Goal: Communication & Community: Answer question/provide support

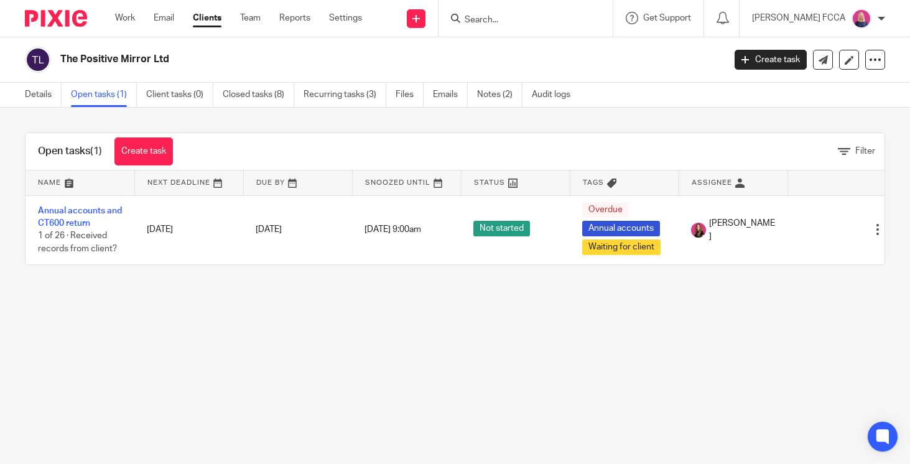
click at [51, 16] on img at bounding box center [56, 18] width 62 height 17
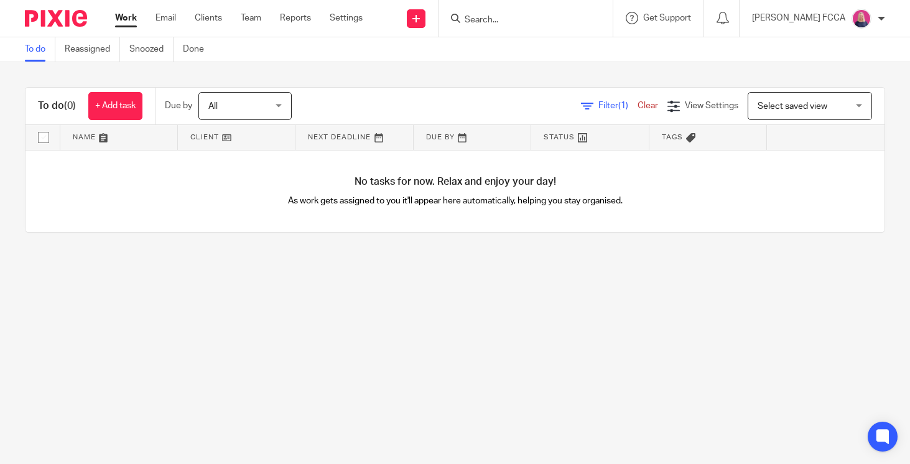
click at [496, 18] on input "Search" at bounding box center [519, 20] width 112 height 11
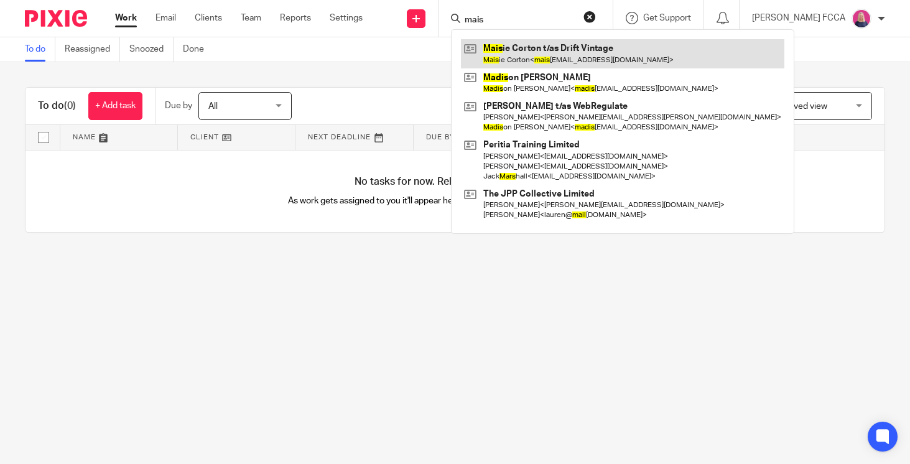
type input "mais"
click at [531, 55] on link at bounding box center [622, 53] width 323 height 29
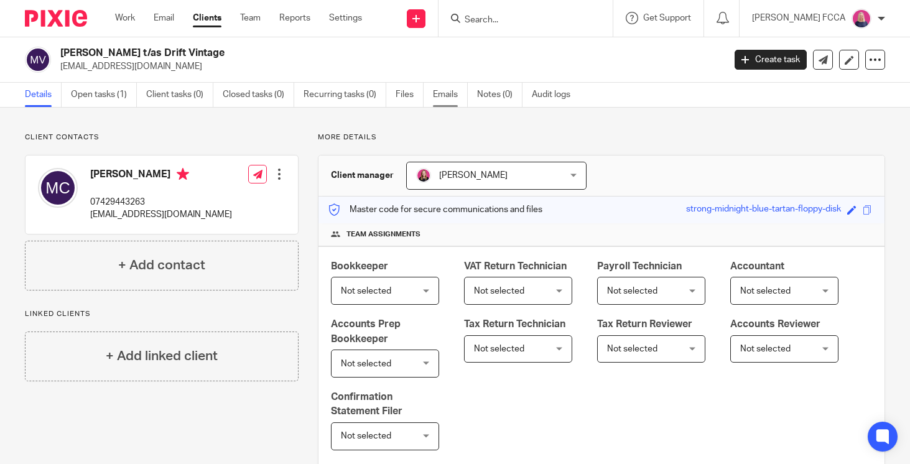
click at [448, 93] on link "Emails" at bounding box center [450, 95] width 35 height 24
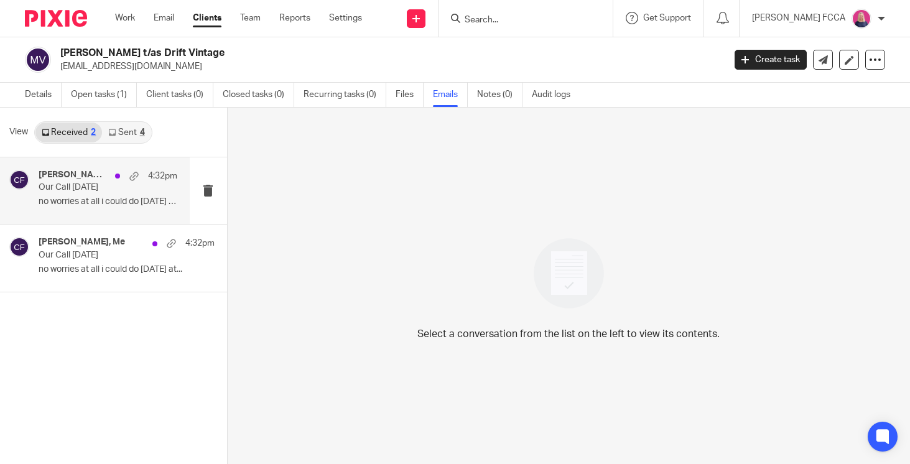
click at [79, 191] on p "Our Call Tuesday" at bounding box center [94, 187] width 111 height 11
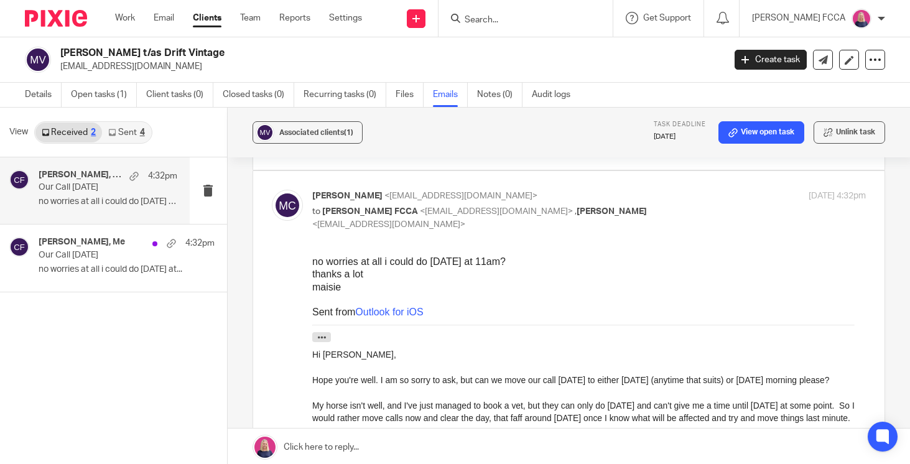
scroll to position [177, 0]
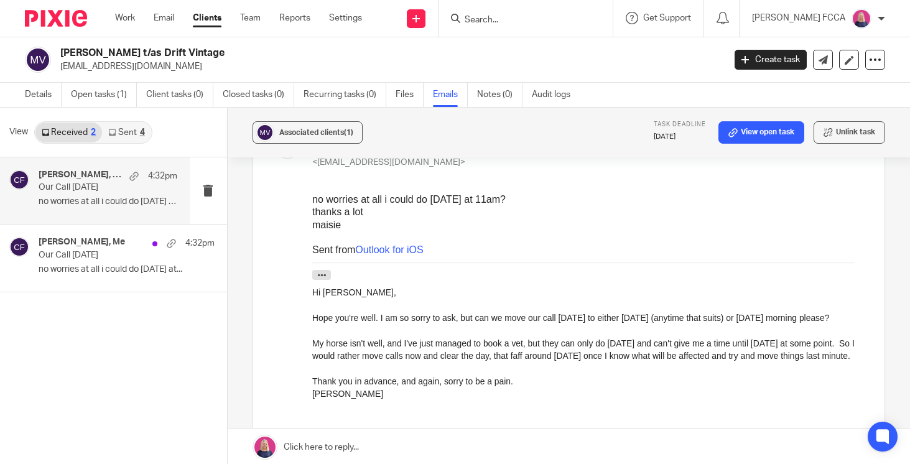
click at [313, 445] on link at bounding box center [569, 447] width 682 height 37
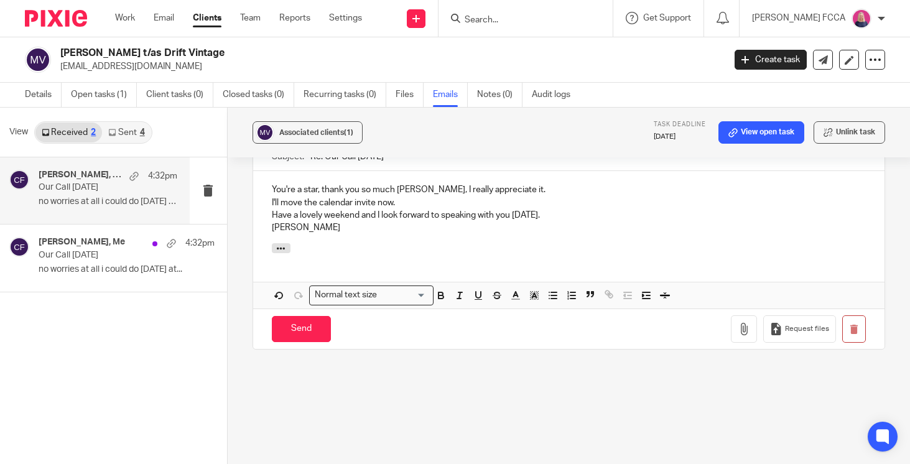
scroll to position [843, 0]
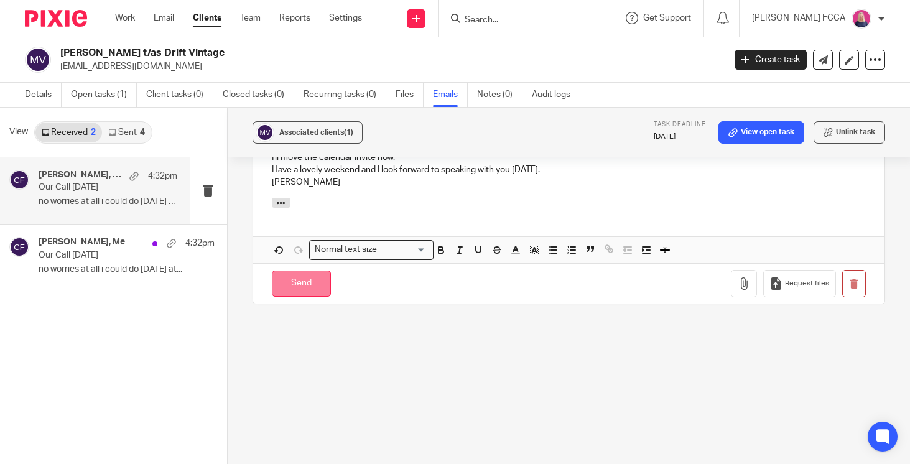
click at [312, 283] on input "Send" at bounding box center [301, 284] width 59 height 27
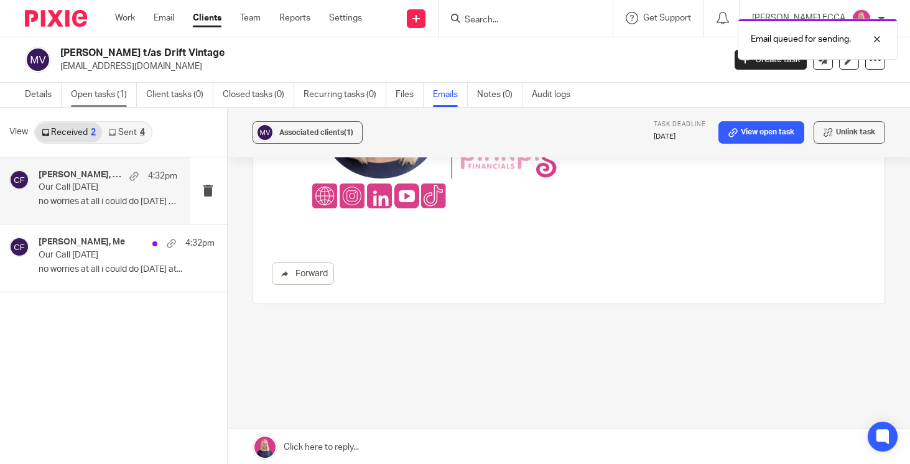
click at [96, 93] on link "Open tasks (1)" at bounding box center [104, 95] width 66 height 24
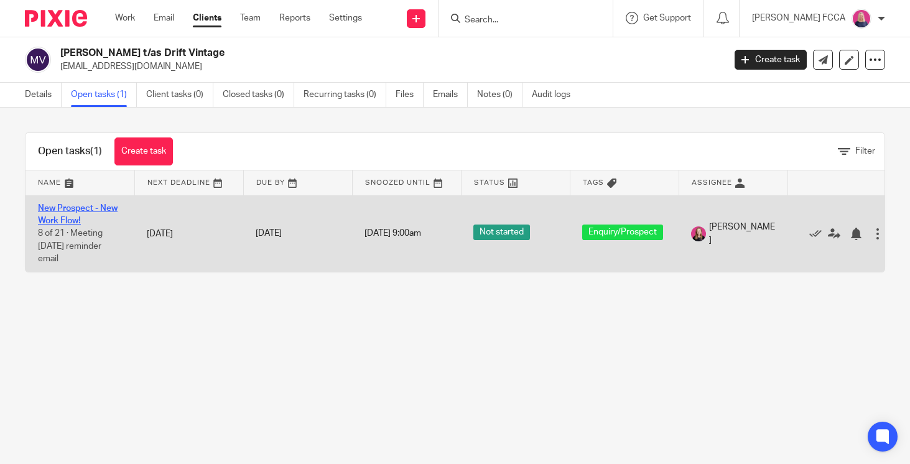
click at [60, 210] on link "New Prospect - New Work Flow!" at bounding box center [78, 214] width 80 height 21
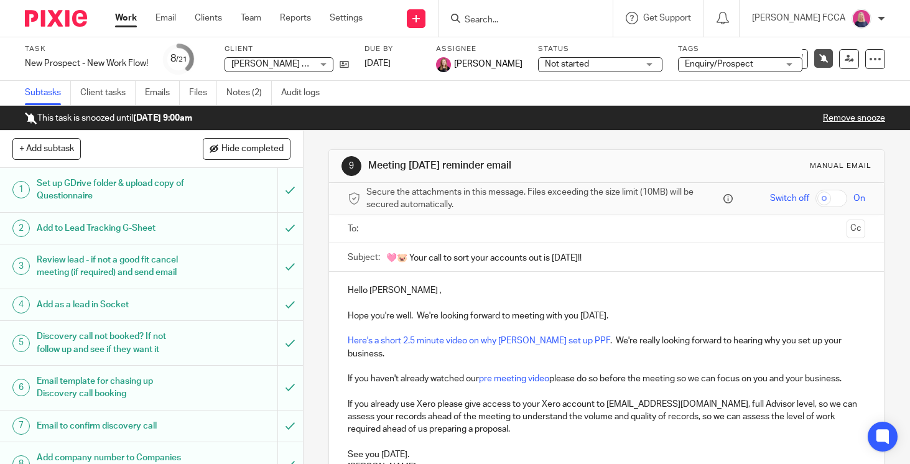
click at [464, 228] on input "text" at bounding box center [606, 229] width 471 height 14
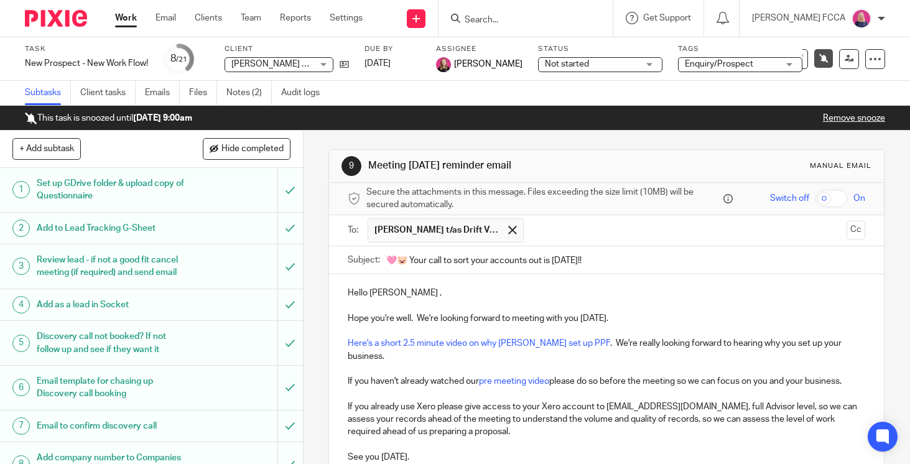
drag, startPoint x: 587, startPoint y: 258, endPoint x: 548, endPoint y: 259, distance: 39.2
click at [548, 259] on input "🩷🐷 Your call to sort your accounts out is tomorrow!!" at bounding box center [625, 260] width 479 height 28
click at [547, 259] on input "🩷🐷 Your call to sort your accounts out isMonday!!" at bounding box center [625, 260] width 479 height 28
type input "🩷🐷 Your call to sort your accounts out is Monday!!"
drag, startPoint x: 620, startPoint y: 319, endPoint x: 582, endPoint y: 320, distance: 38.6
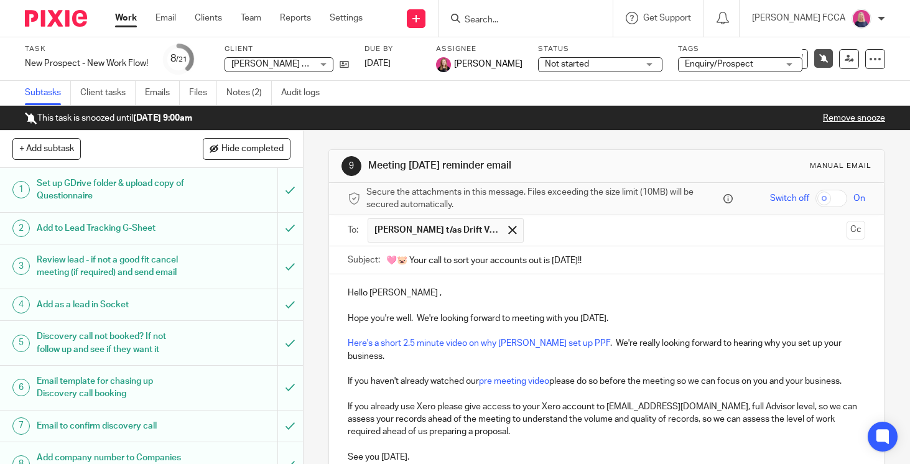
click at [582, 320] on p "Hope you're well. We're looking forward to meeting with you tomorrow." at bounding box center [606, 313] width 517 height 26
click at [598, 317] on p "Hope you're well. We're looking forward to meeting with you on |Monday at 11am." at bounding box center [606, 313] width 517 height 26
drag, startPoint x: 438, startPoint y: 319, endPoint x: 420, endPoint y: 322, distance: 18.8
click at [420, 322] on p "Hope you're well. We're looking forward to meeting with you on Monday at 11am." at bounding box center [606, 313] width 517 height 26
click at [511, 343] on link "Here's a short 2.5 minute video on why Cheryl set up PPF" at bounding box center [479, 343] width 262 height 9
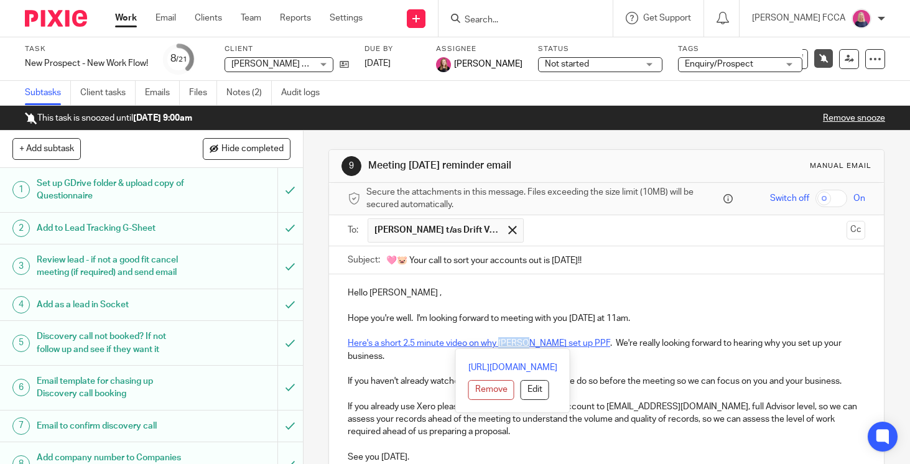
drag, startPoint x: 526, startPoint y: 343, endPoint x: 501, endPoint y: 343, distance: 24.9
click at [501, 343] on link "Here's a short 2.5 minute video on why Cheryl set up PPF" at bounding box center [479, 343] width 262 height 9
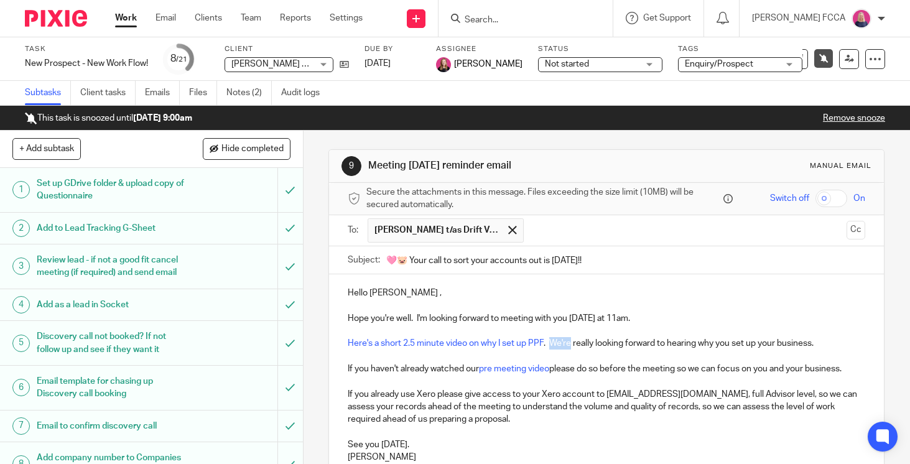
drag, startPoint x: 572, startPoint y: 344, endPoint x: 553, endPoint y: 346, distance: 18.8
click at [553, 346] on p "Here's a short 2.5 minute video on why I set up PPF . We're really looking forw…" at bounding box center [606, 343] width 517 height 12
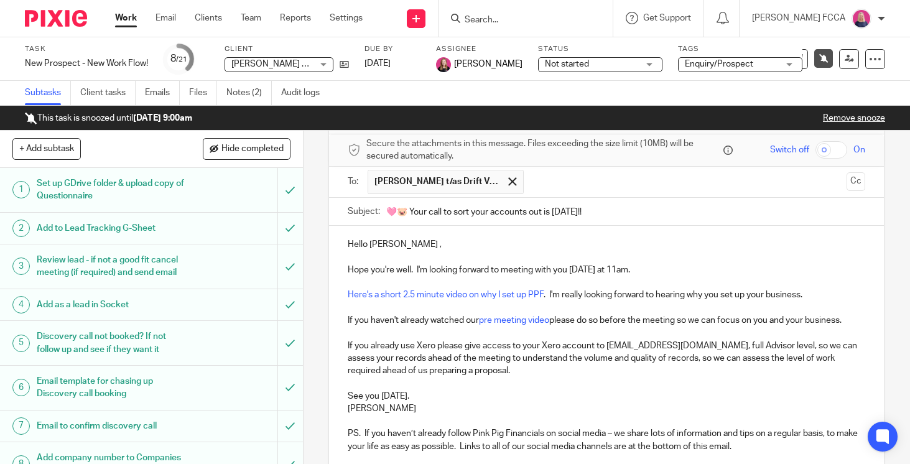
scroll to position [93, 0]
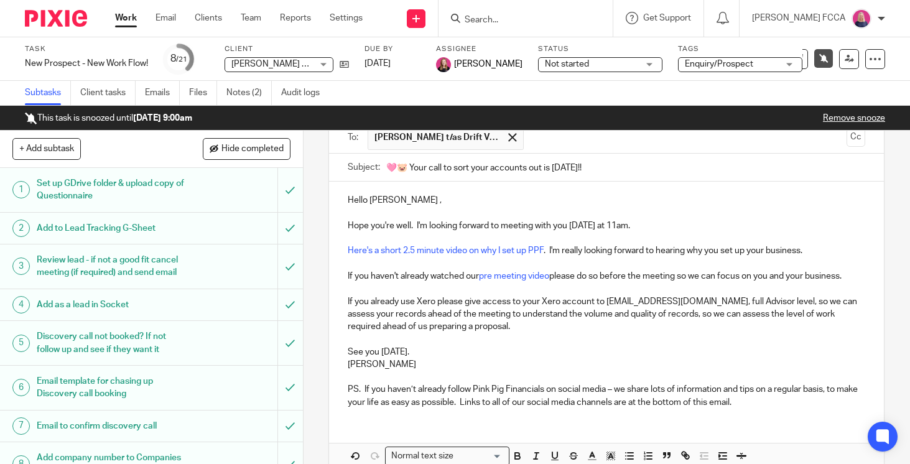
drag, startPoint x: 419, startPoint y: 351, endPoint x: 345, endPoint y: 353, distance: 74.0
click at [345, 353] on div "Hello Maisie , Hope you're well. I'm looking forward to meeting with you on Mon…" at bounding box center [606, 300] width 555 height 236
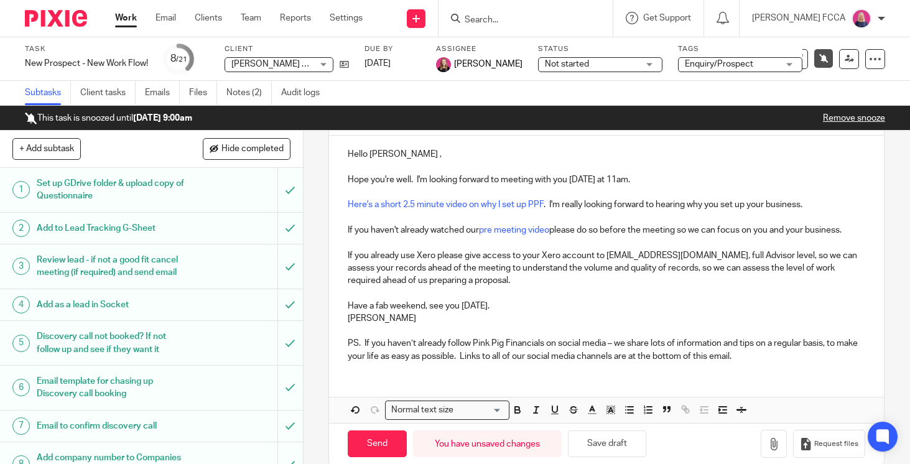
scroll to position [157, 0]
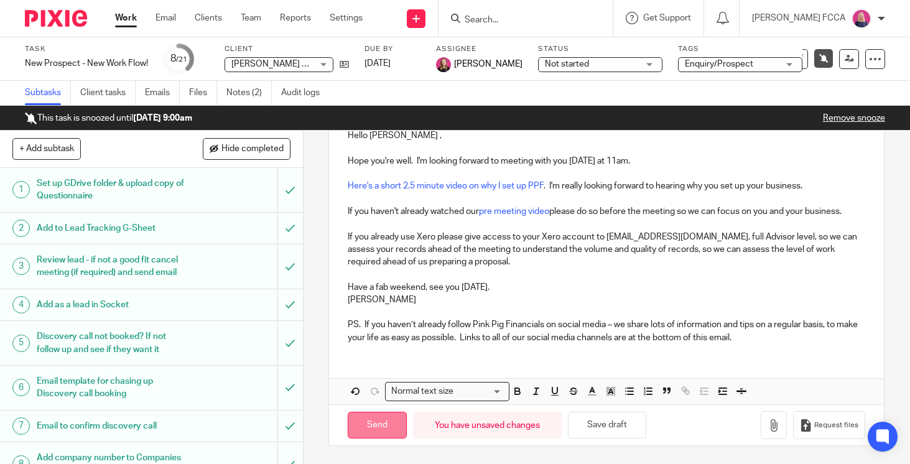
click at [392, 422] on input "Send" at bounding box center [377, 425] width 59 height 27
type input "Sent"
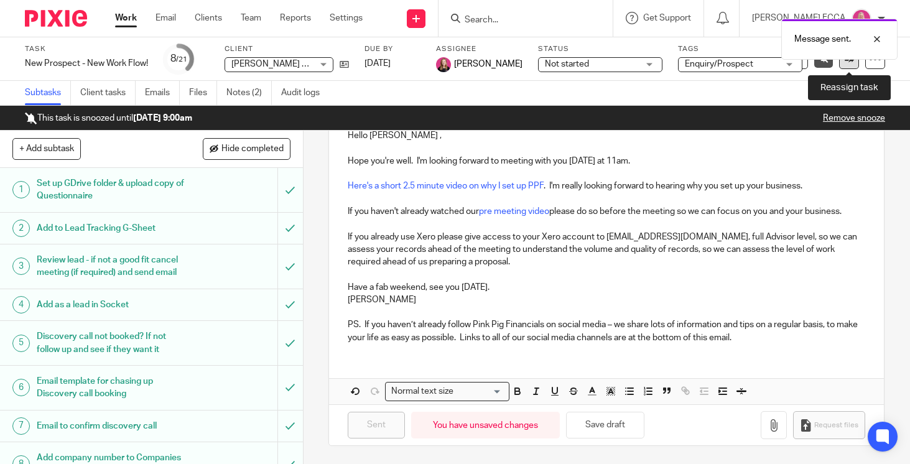
click at [849, 64] on link at bounding box center [849, 59] width 20 height 20
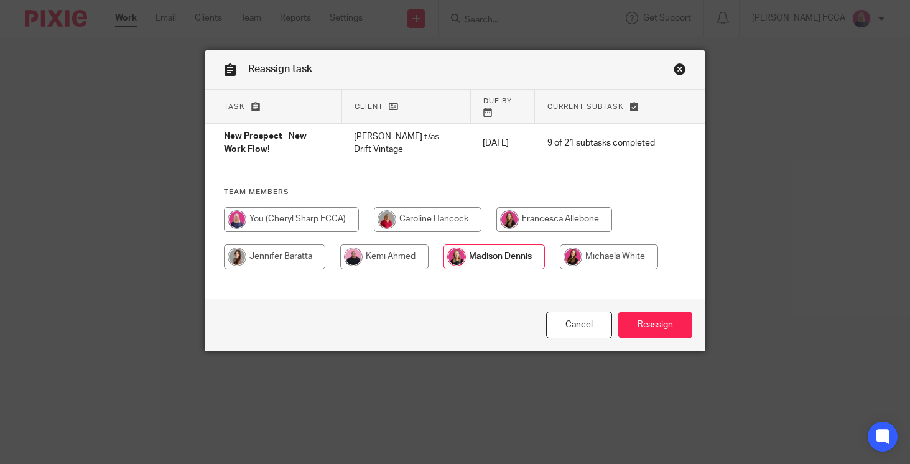
click at [312, 213] on input "radio" at bounding box center [291, 219] width 135 height 25
radio input "true"
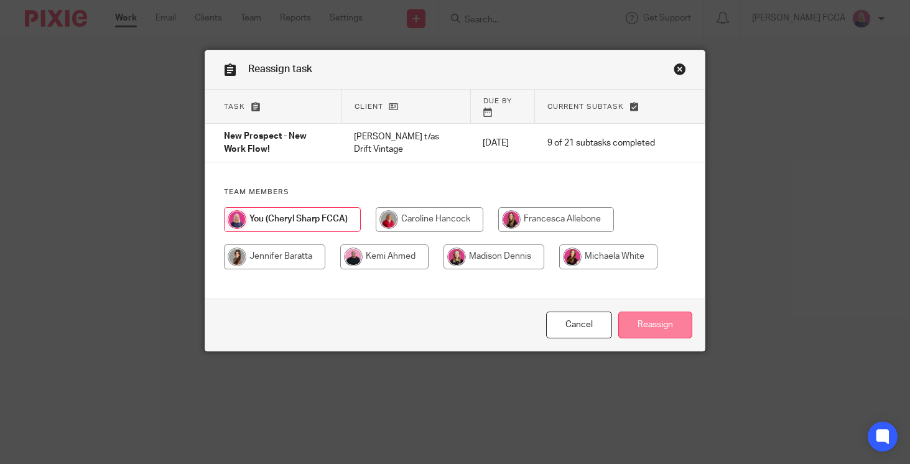
click at [634, 324] on input "Reassign" at bounding box center [655, 325] width 74 height 27
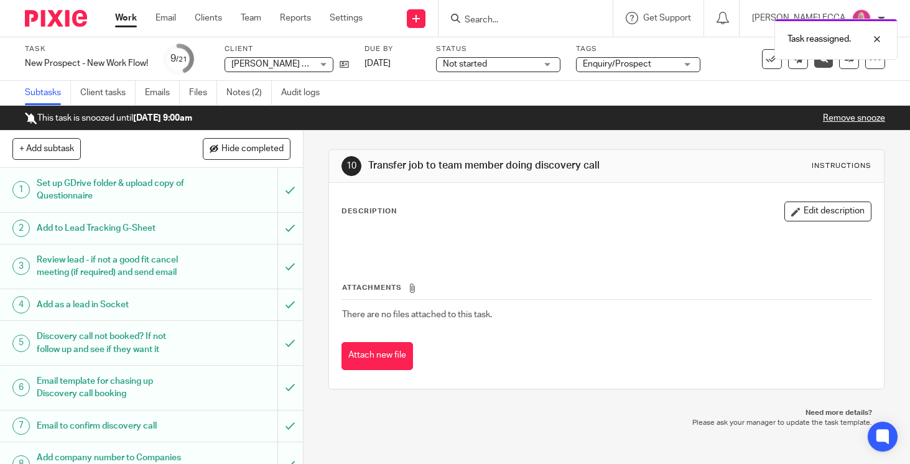
click at [65, 23] on img at bounding box center [56, 18] width 62 height 17
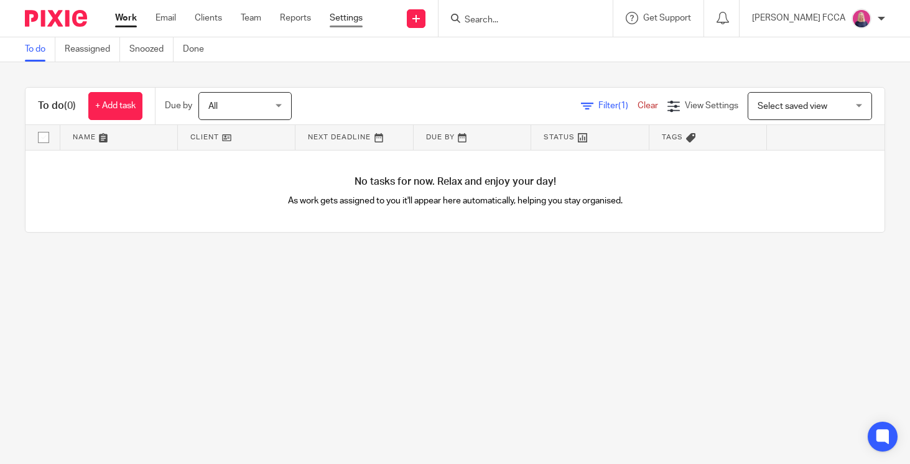
click at [337, 22] on link "Settings" at bounding box center [346, 18] width 33 height 12
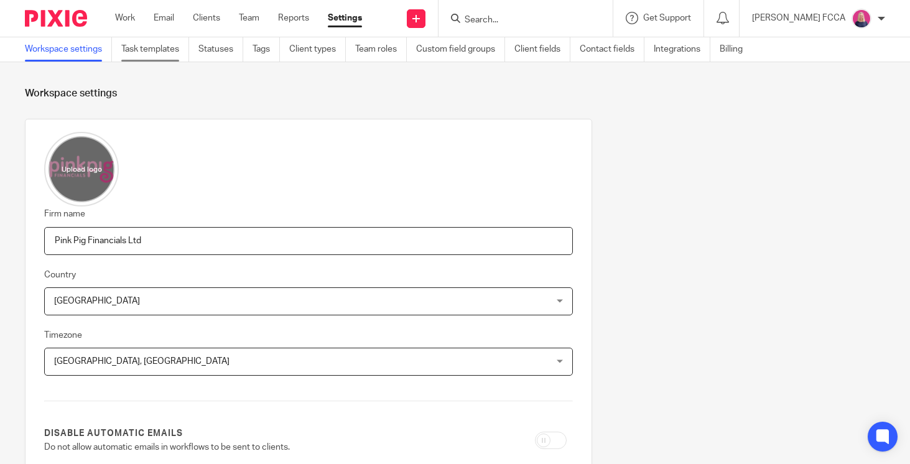
click at [149, 53] on link "Task templates" at bounding box center [155, 49] width 68 height 24
